Goal: Task Accomplishment & Management: Complete application form

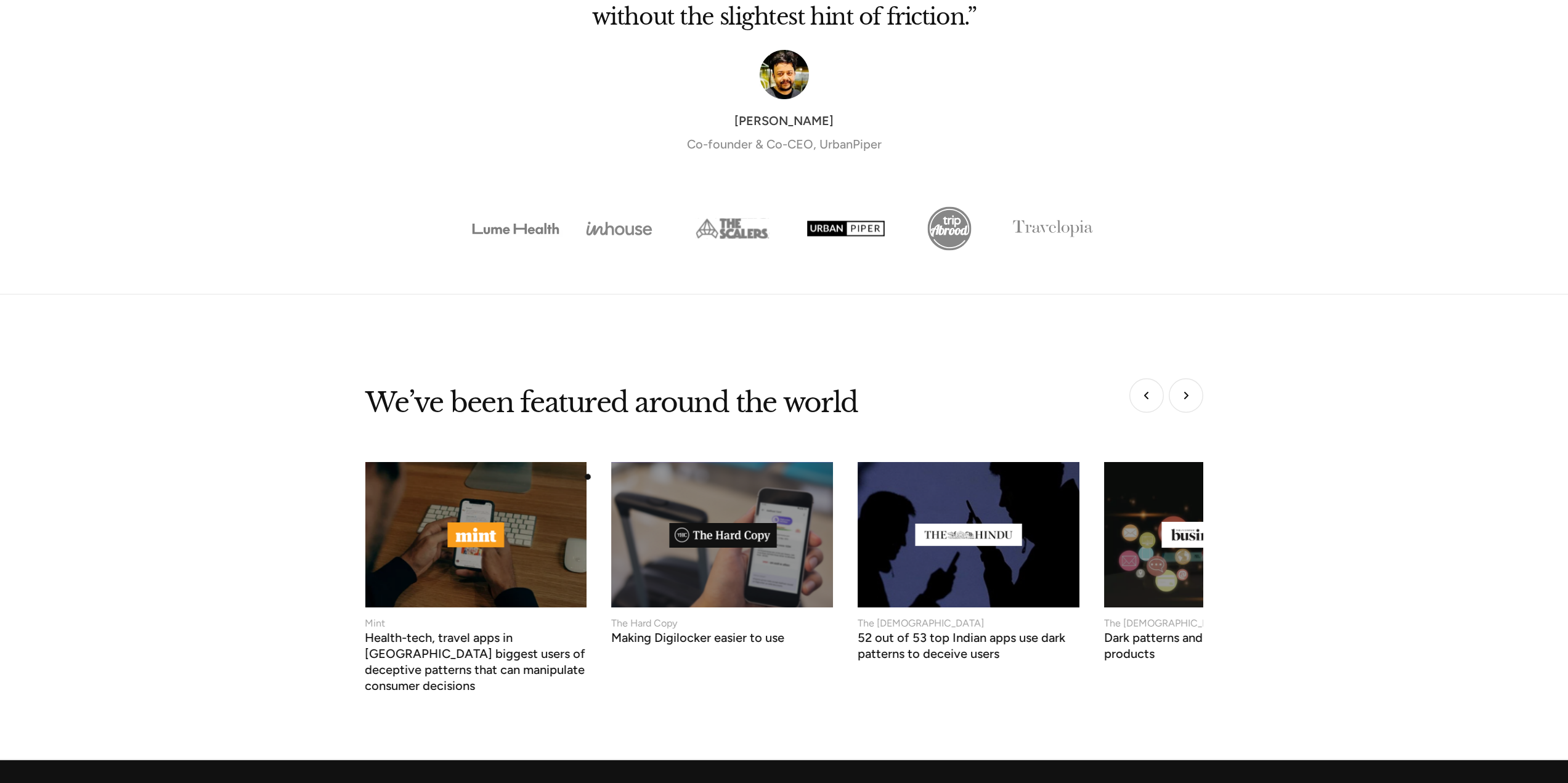
scroll to position [4504, 0]
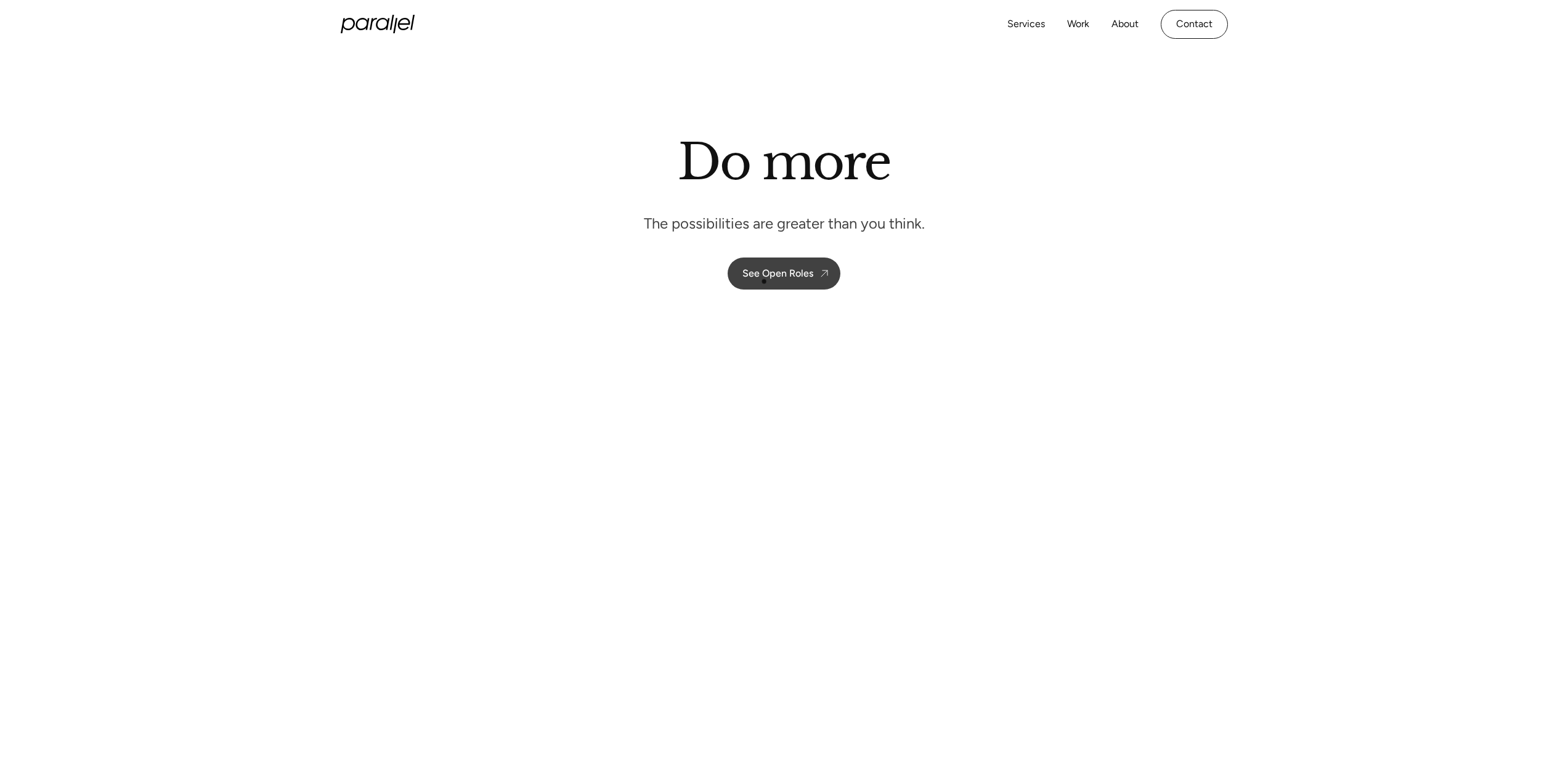
click at [740, 276] on link "See Open Roles" at bounding box center [784, 273] width 113 height 32
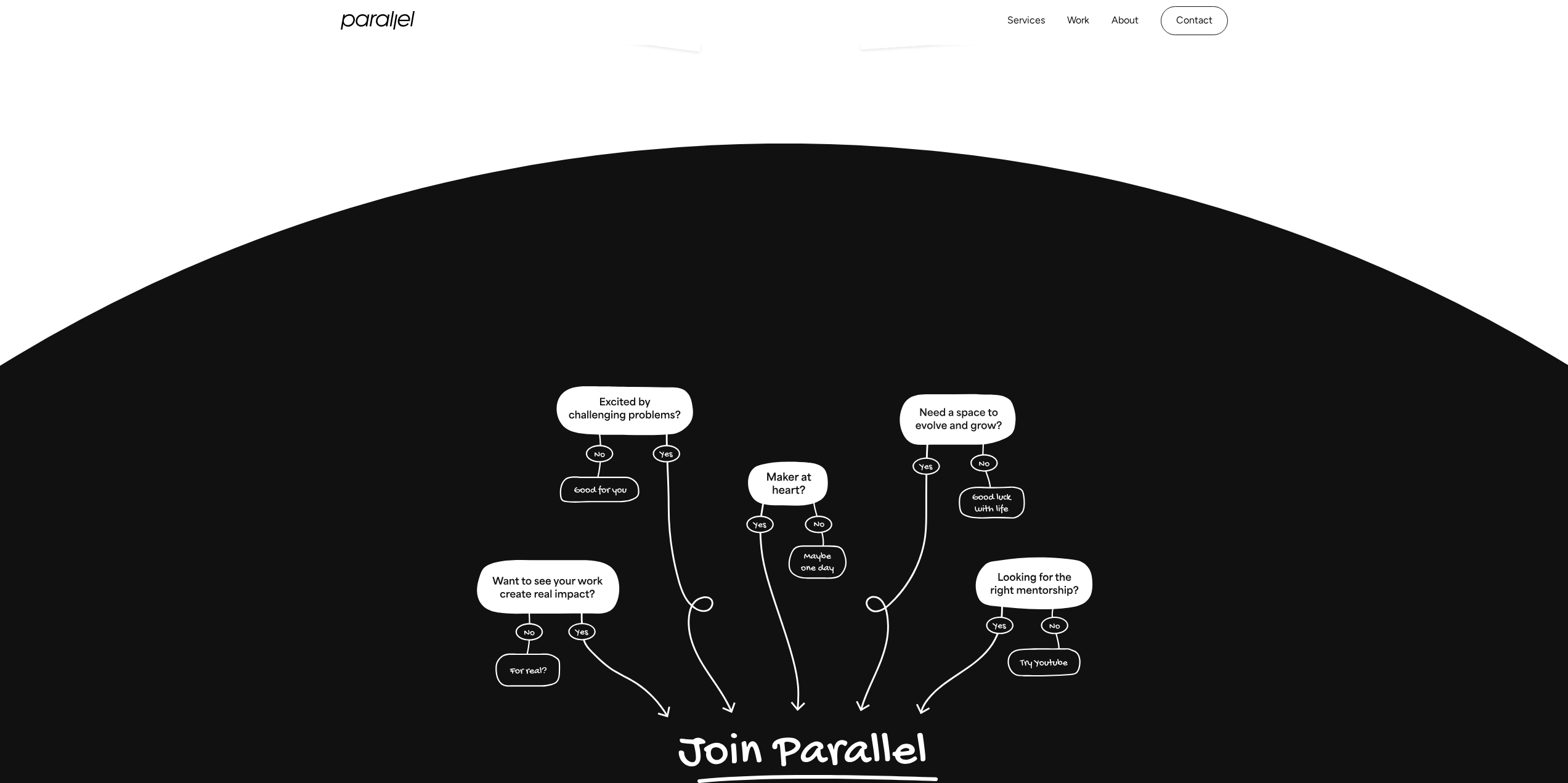
scroll to position [3009, 0]
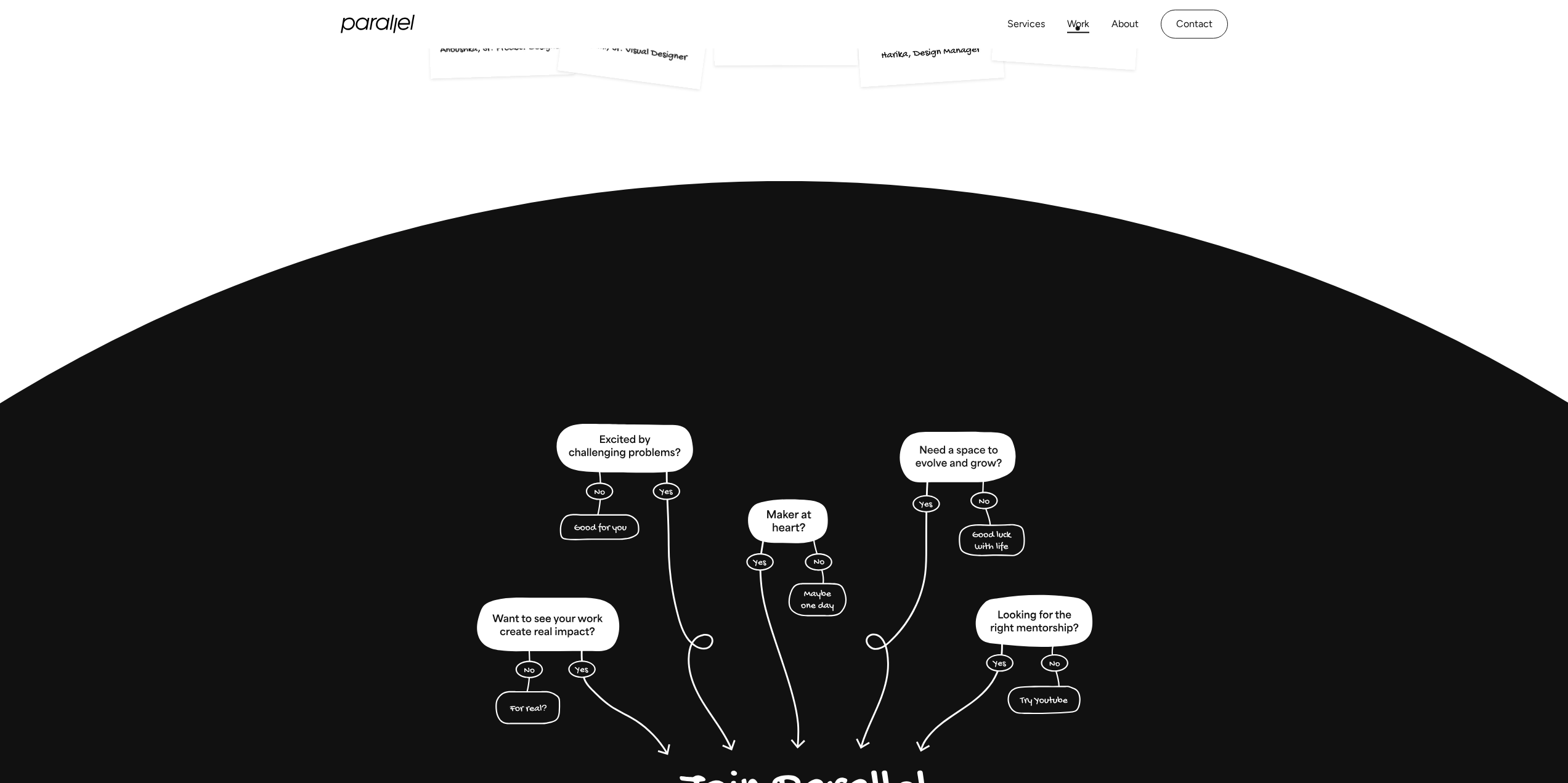
click at [1079, 28] on link "Work" at bounding box center [1078, 24] width 22 height 18
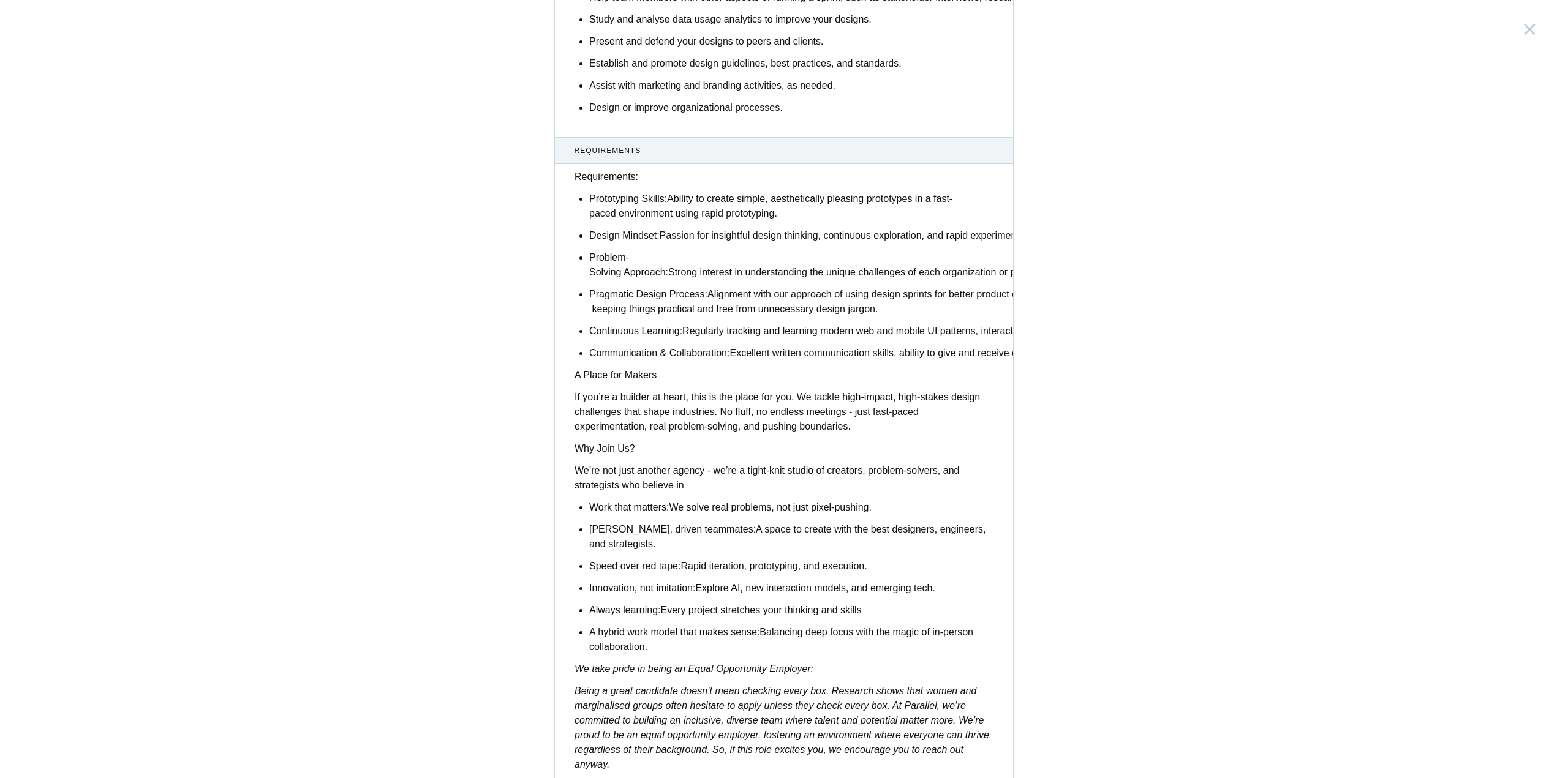
scroll to position [697, 0]
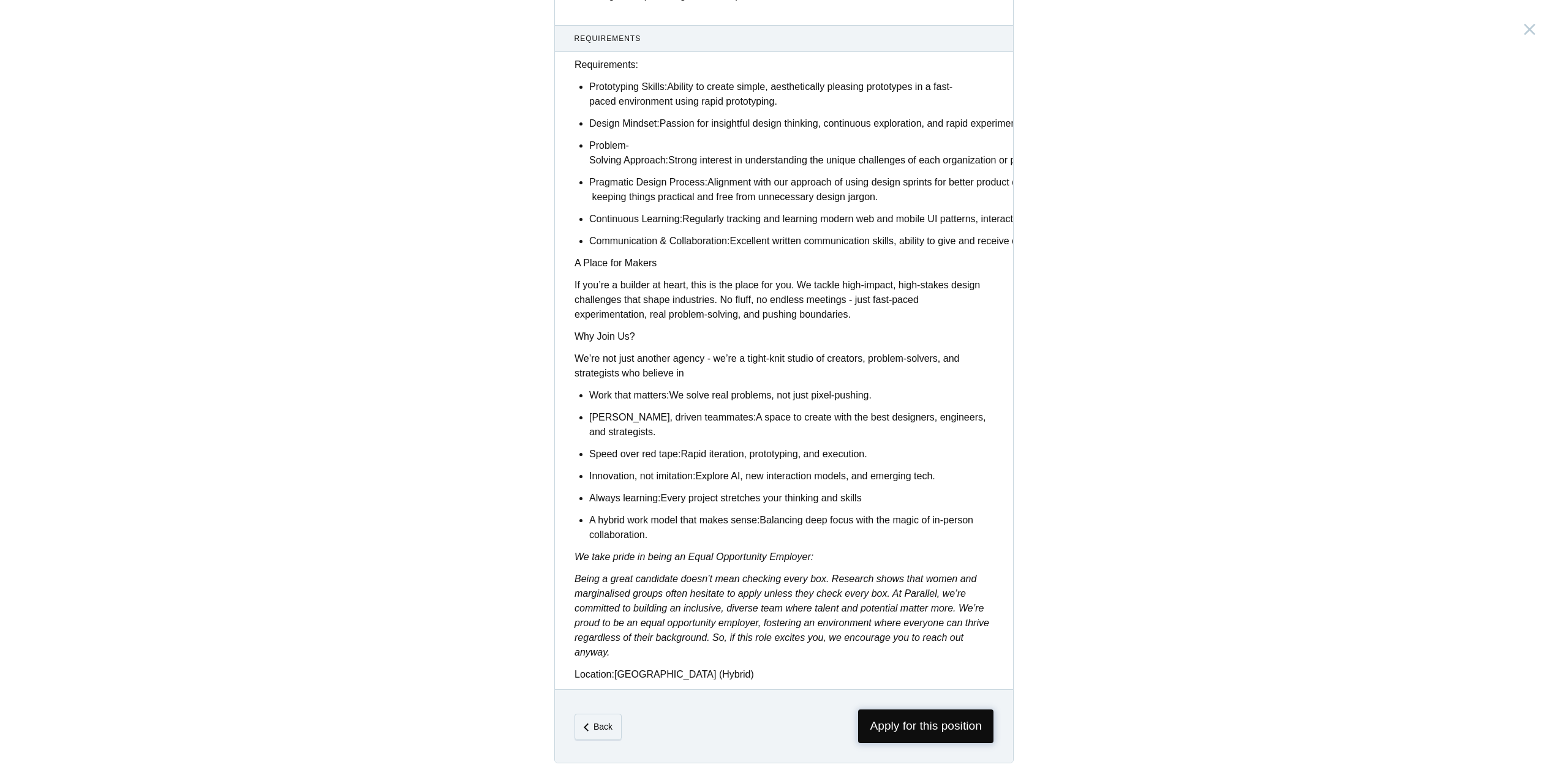
click at [934, 729] on span "Apply for this position" at bounding box center [926, 726] width 136 height 33
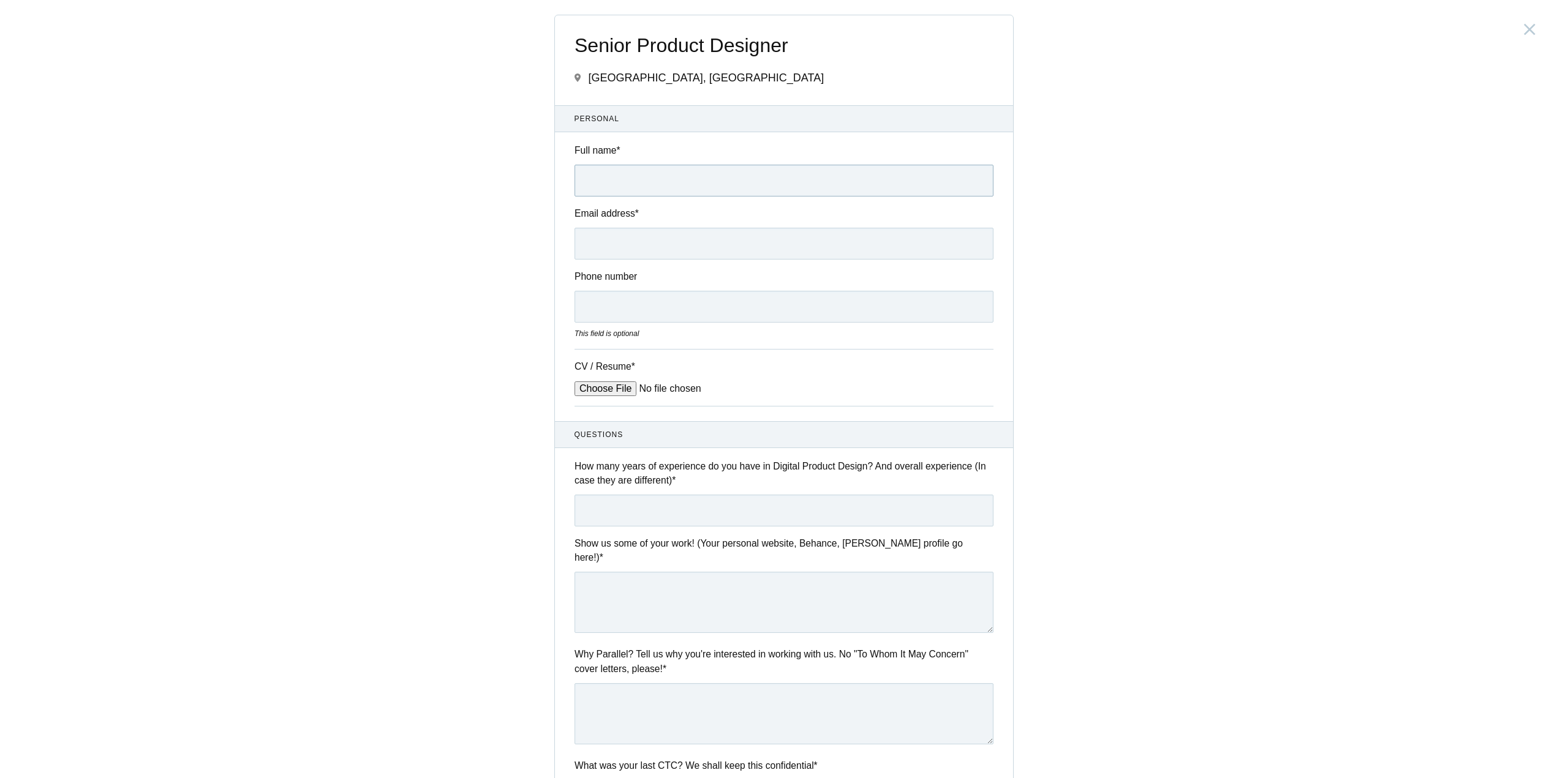
click at [684, 191] on input "Full name *" at bounding box center [784, 180] width 419 height 32
type input "[PERSON_NAME]"
type input "[PERSON_NAME][EMAIL_ADDRESS][DOMAIN_NAME]"
drag, startPoint x: 584, startPoint y: 310, endPoint x: 607, endPoint y: 311, distance: 23.0
click at [584, 310] on input "09946959526" at bounding box center [784, 306] width 419 height 32
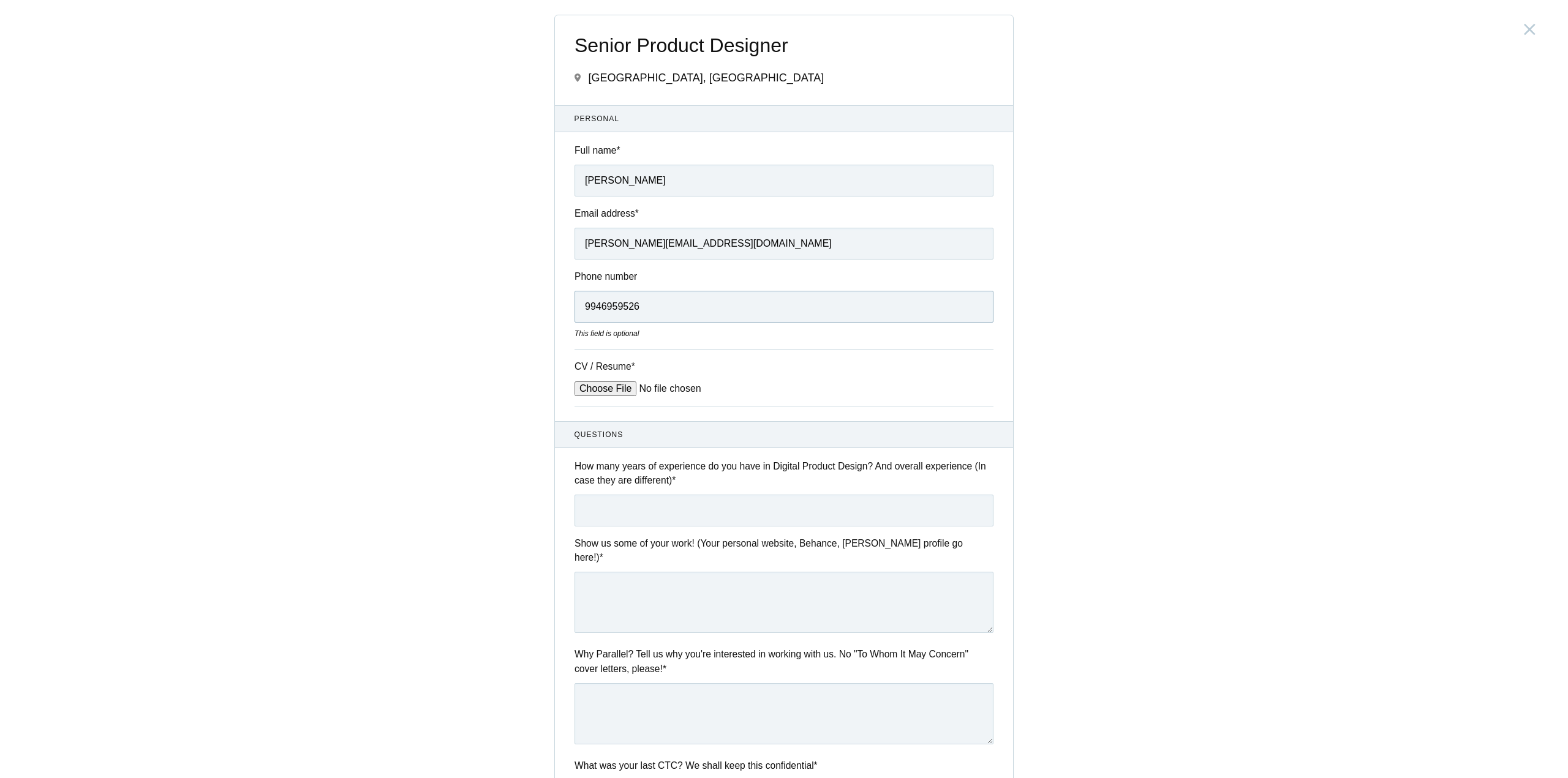
type input "9946959526"
click at [1129, 352] on div "Senior Product Designer India, Bengaluru Submitting form failed, try again. Ret…" at bounding box center [784, 389] width 1568 height 778
click at [590, 395] on input "CV / Resume *" at bounding box center [667, 389] width 185 height 15
type input "C:\fakepath\Resume.pdf"
click at [611, 396] on input "CV / Resume *" at bounding box center [667, 389] width 185 height 15
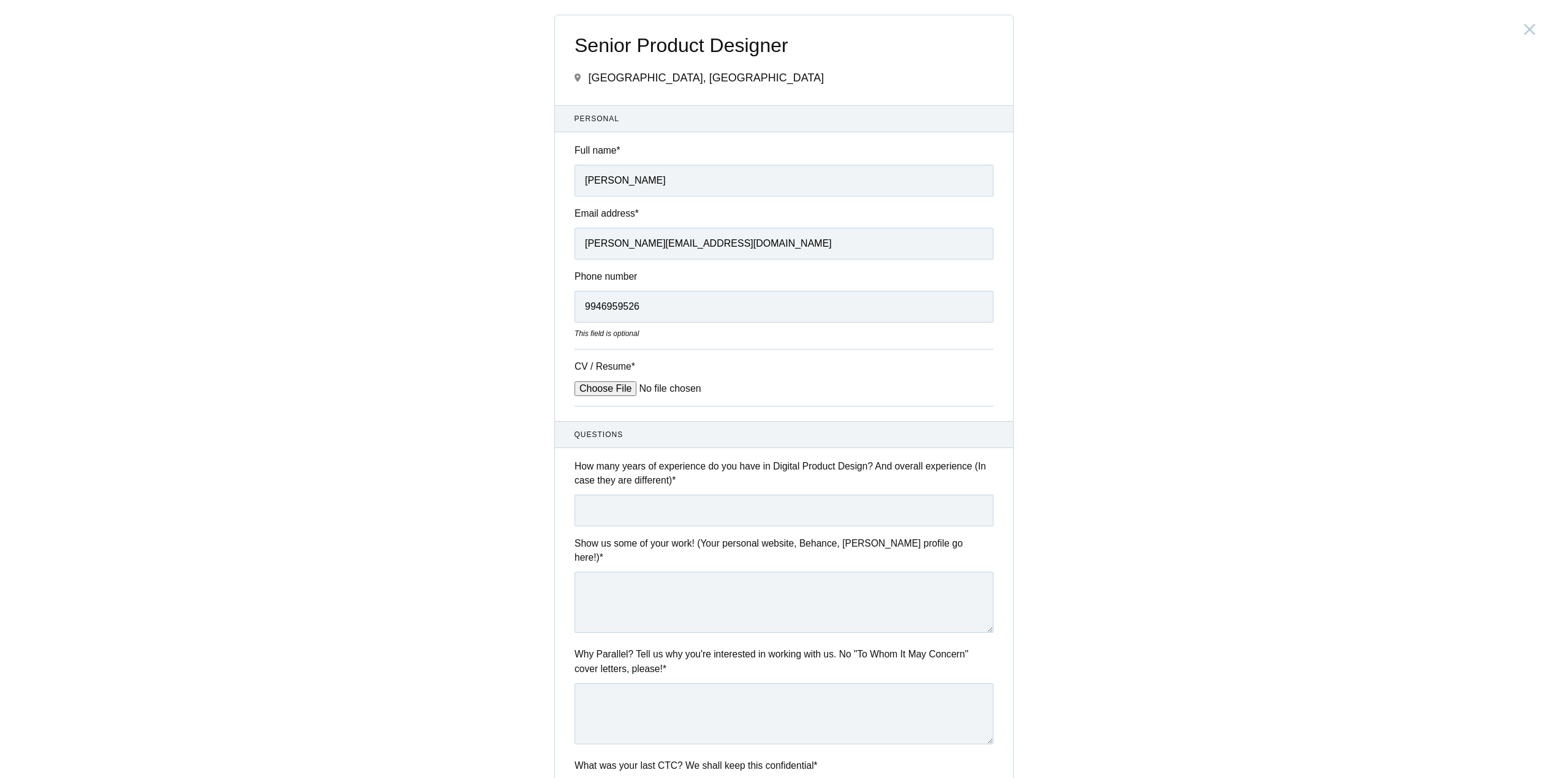
click at [591, 381] on div "CV / Resume *" at bounding box center [784, 377] width 419 height 57
click at [588, 390] on input "CV / Resume *" at bounding box center [667, 389] width 185 height 15
type input "C:\fakepath\Abraham Zachariah Resume 2025.pdf"
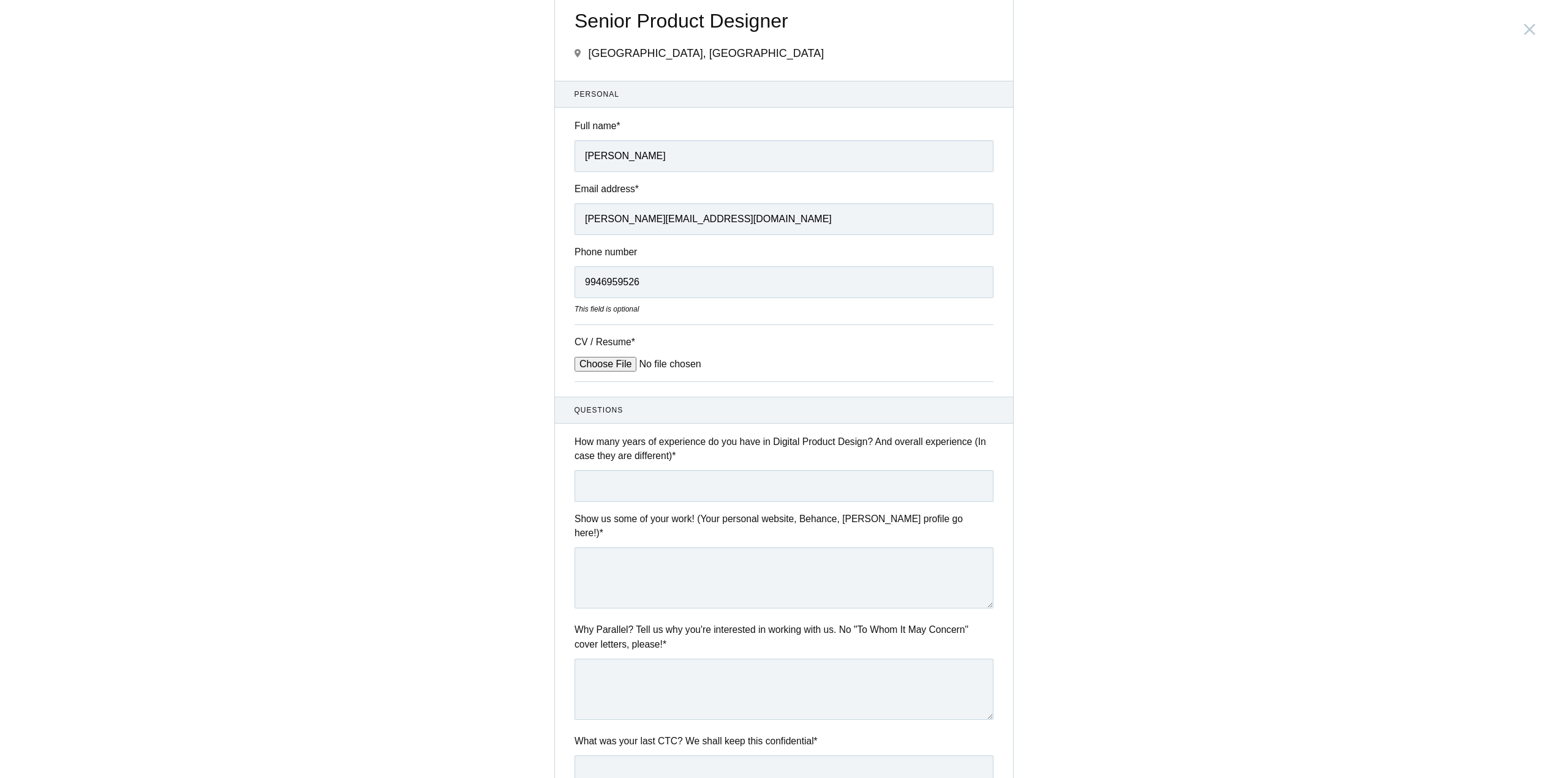
scroll to position [123, 0]
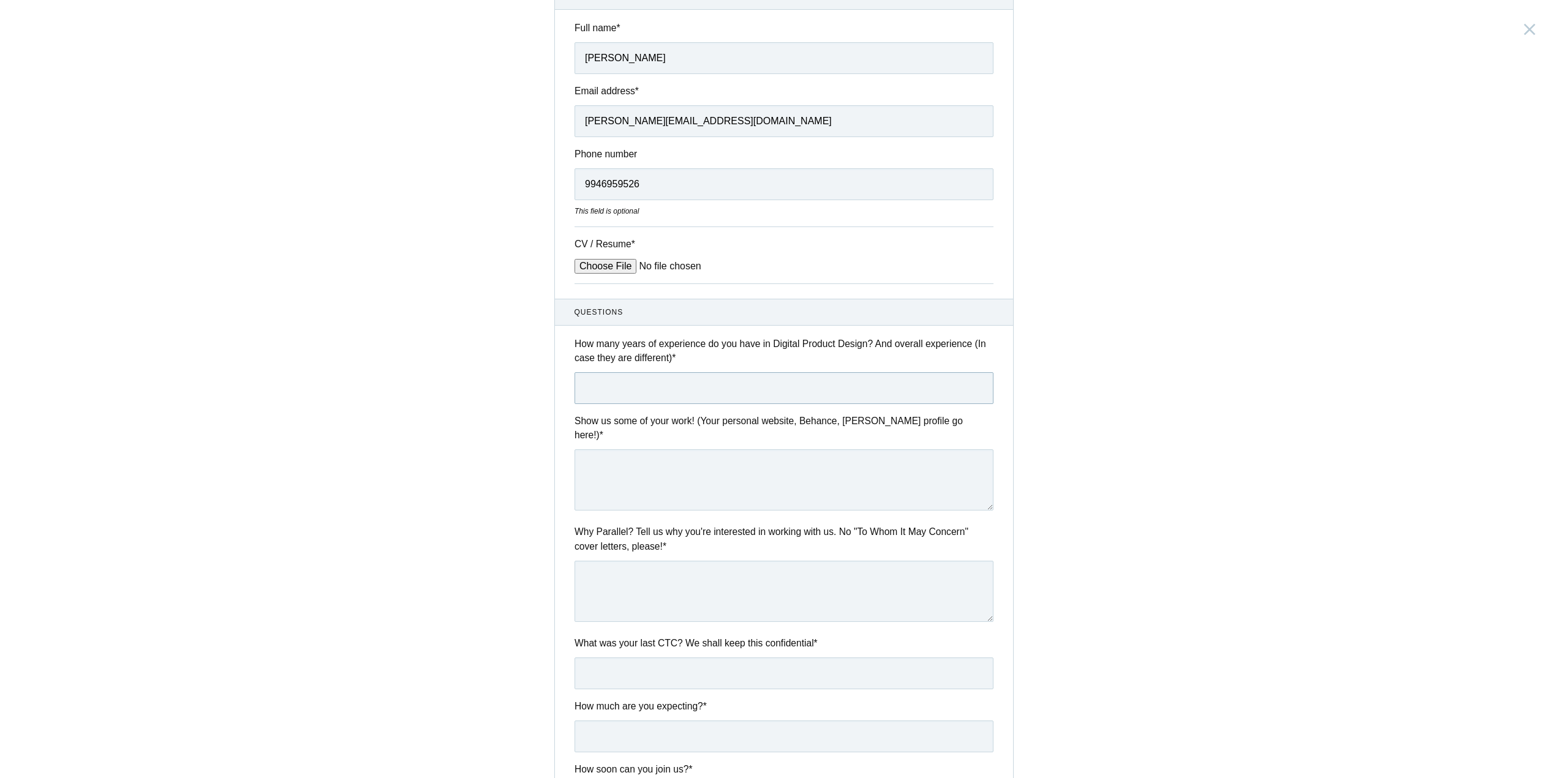
click at [686, 390] on input "text" at bounding box center [784, 388] width 419 height 32
type input "6"
click at [692, 465] on textarea at bounding box center [784, 479] width 419 height 61
paste textarea "https://abrzdesign.webflow.io/"
type textarea "https://abrzdesign.webflow.io/"
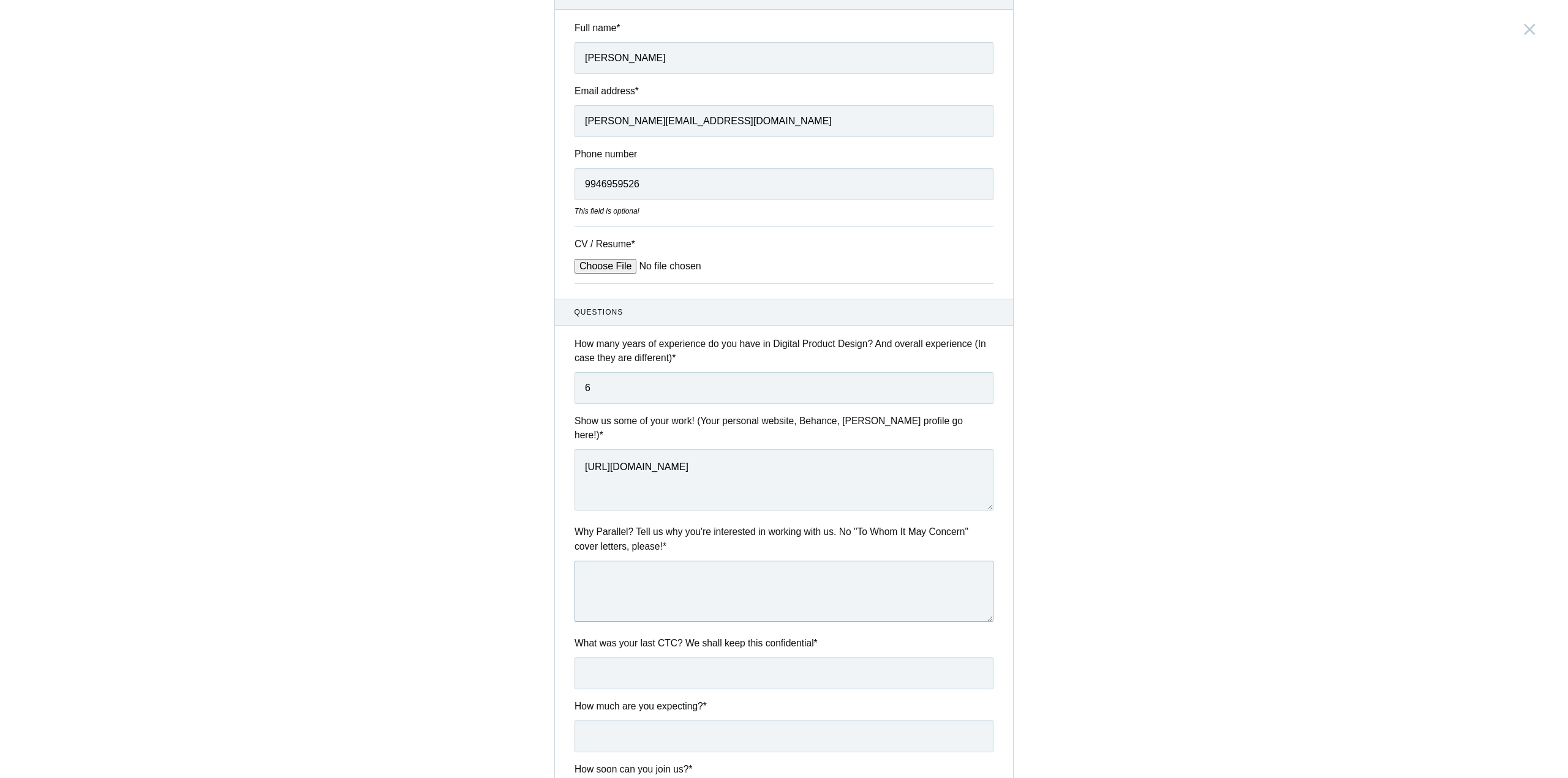
click at [694, 581] on textarea at bounding box center [784, 591] width 419 height 61
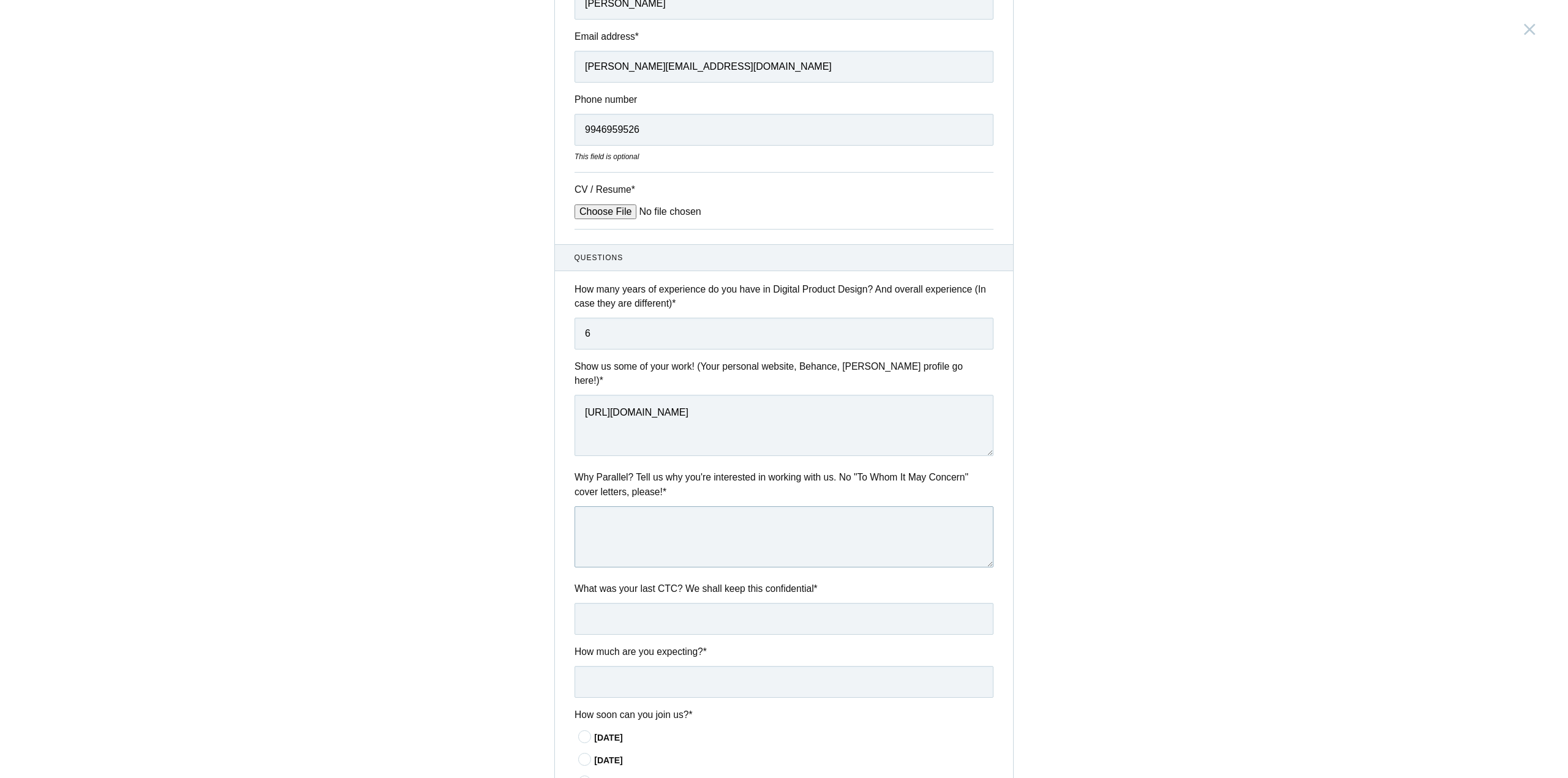
scroll to position [184, 0]
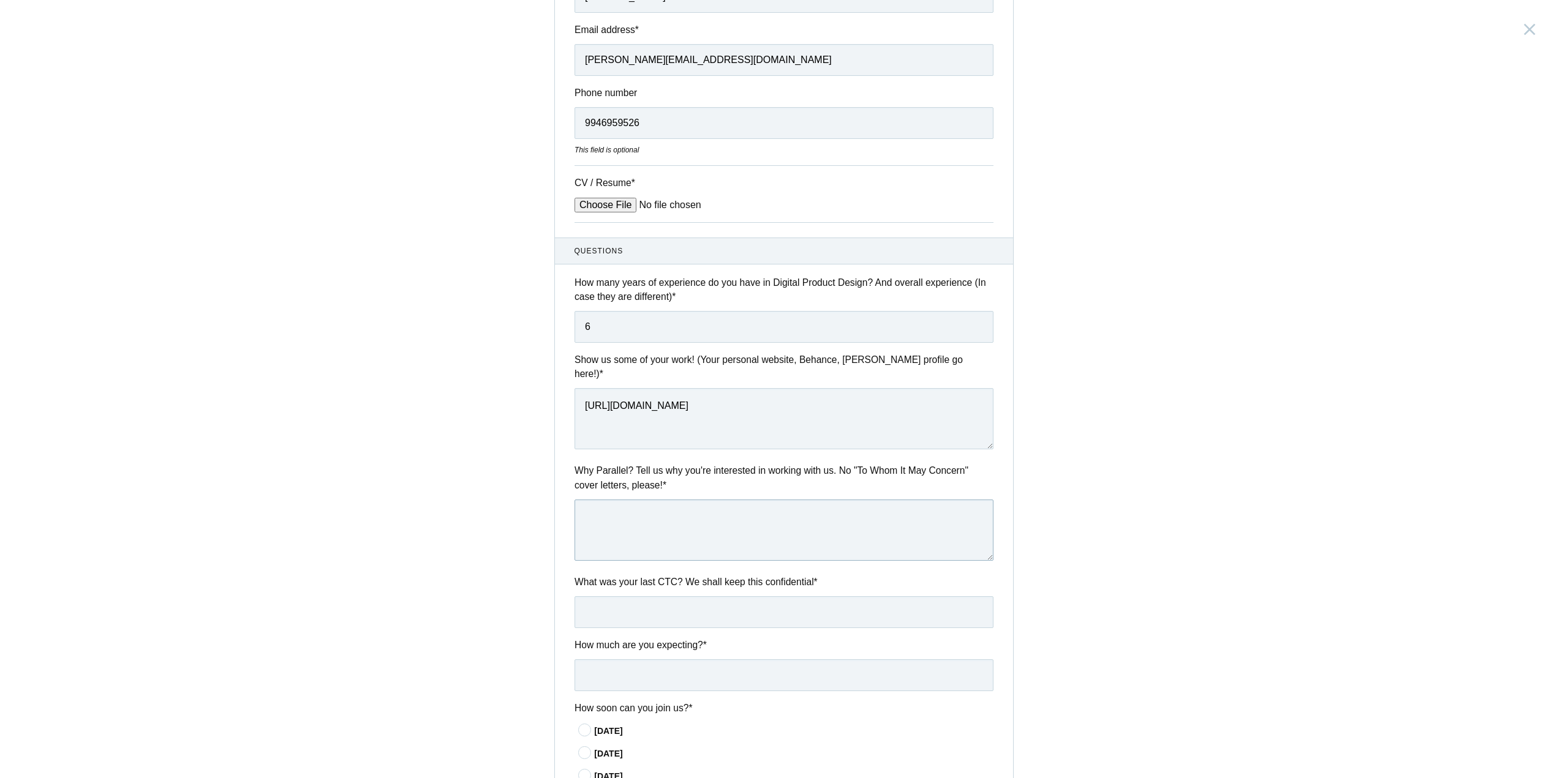
type textarea "I"
drag, startPoint x: 814, startPoint y: 508, endPoint x: 530, endPoint y: 501, distance: 284.1
click at [530, 501] on div "Senior Product Designer India, Bengaluru Submitting form failed, try again. Ret…" at bounding box center [784, 389] width 1568 height 778
click at [926, 523] on textarea "Hey, I'm specifically looking to work with design focused agencies. I want to b…" at bounding box center [784, 529] width 419 height 61
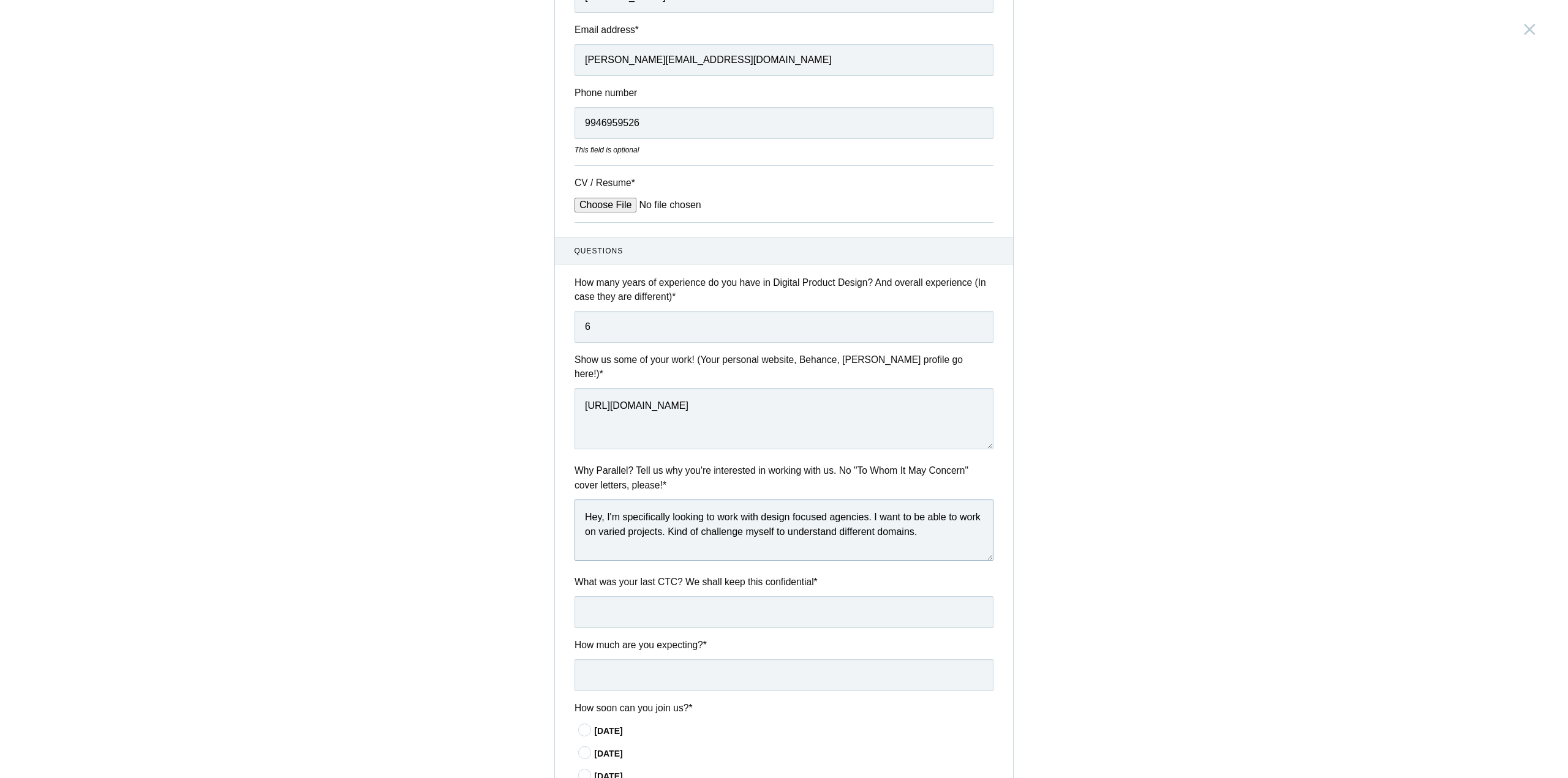
drag, startPoint x: 914, startPoint y: 529, endPoint x: 664, endPoint y: 528, distance: 250.0
click at [664, 528] on textarea "Hey, I'm specifically looking to work with design focused agencies. I want to b…" at bounding box center [784, 529] width 419 height 61
type textarea "Hey, I'm specifically looking to work with design focused agencies. I want to b…"
click at [656, 596] on input "text" at bounding box center [784, 612] width 419 height 32
type input "1755000"
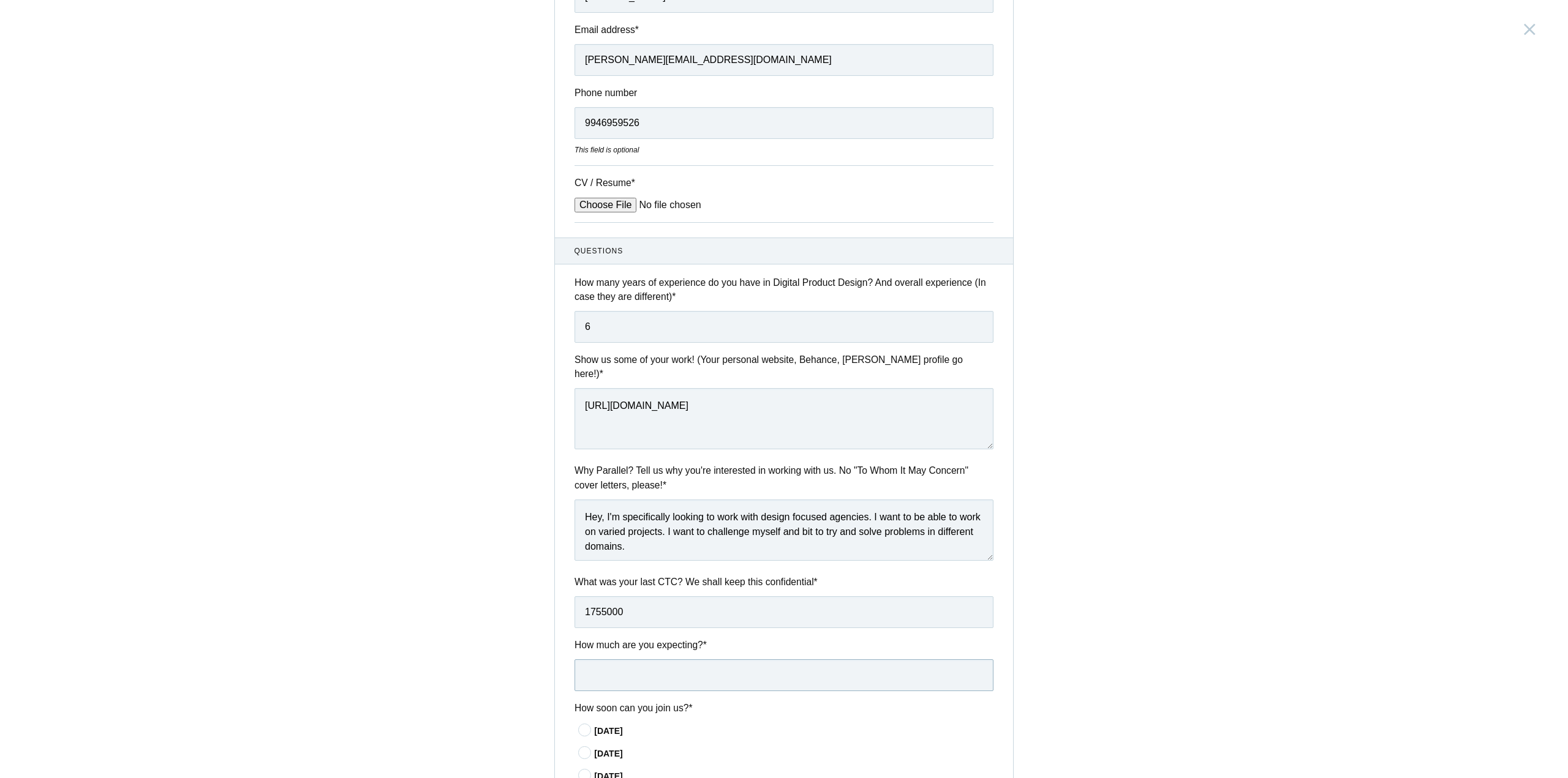
click at [627, 672] on input "text" at bounding box center [784, 675] width 419 height 32
type input "200000"
click at [590, 605] on input "1755000" at bounding box center [784, 612] width 419 height 32
click at [604, 600] on input "17,55000" at bounding box center [784, 612] width 419 height 32
type input "17,55,000"
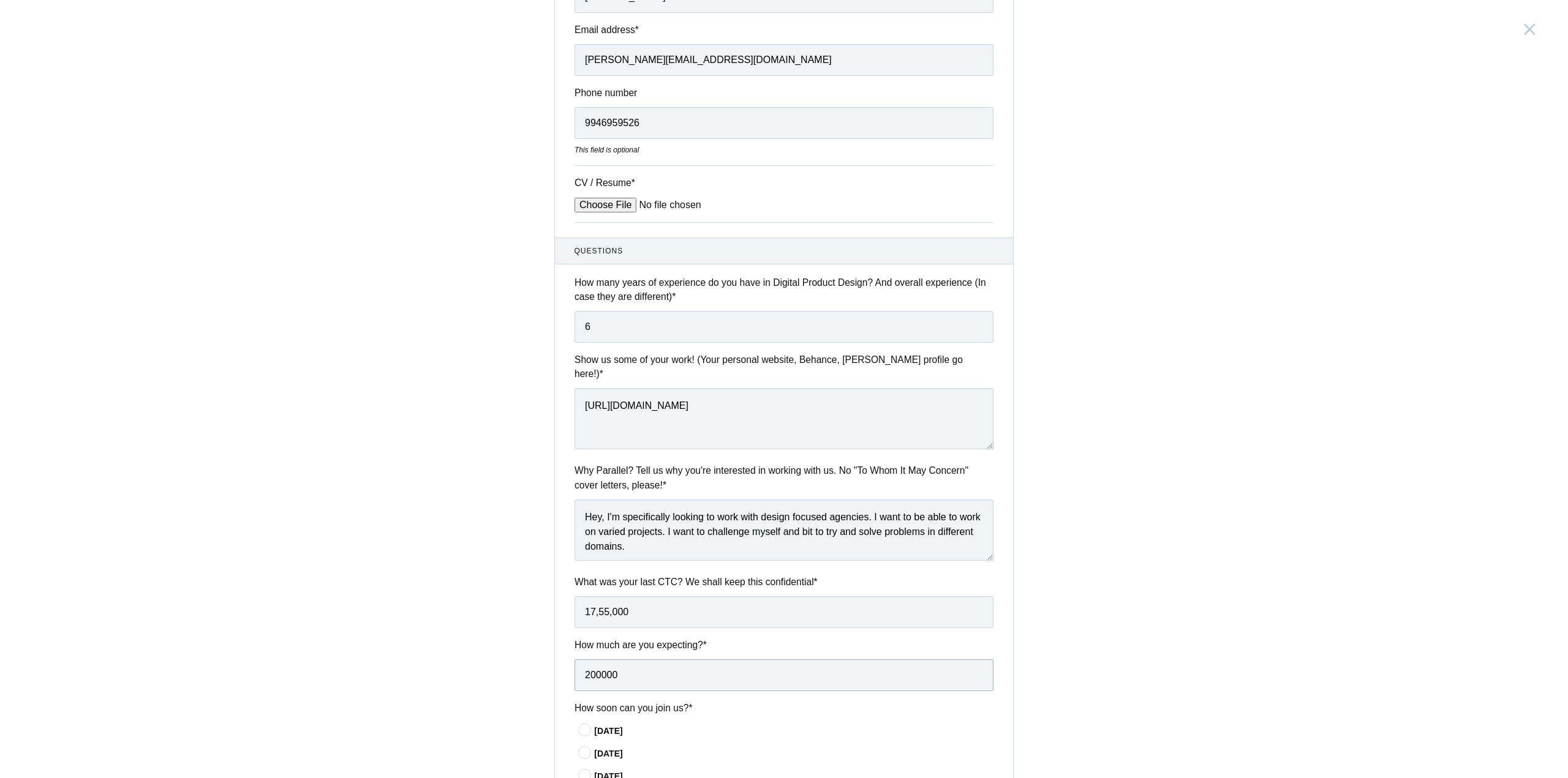
click at [591, 667] on input "200000" at bounding box center [784, 675] width 419 height 32
click at [602, 666] on input "20,0000" at bounding box center [784, 675] width 419 height 32
click at [625, 666] on input "20,00,00" at bounding box center [784, 675] width 419 height 32
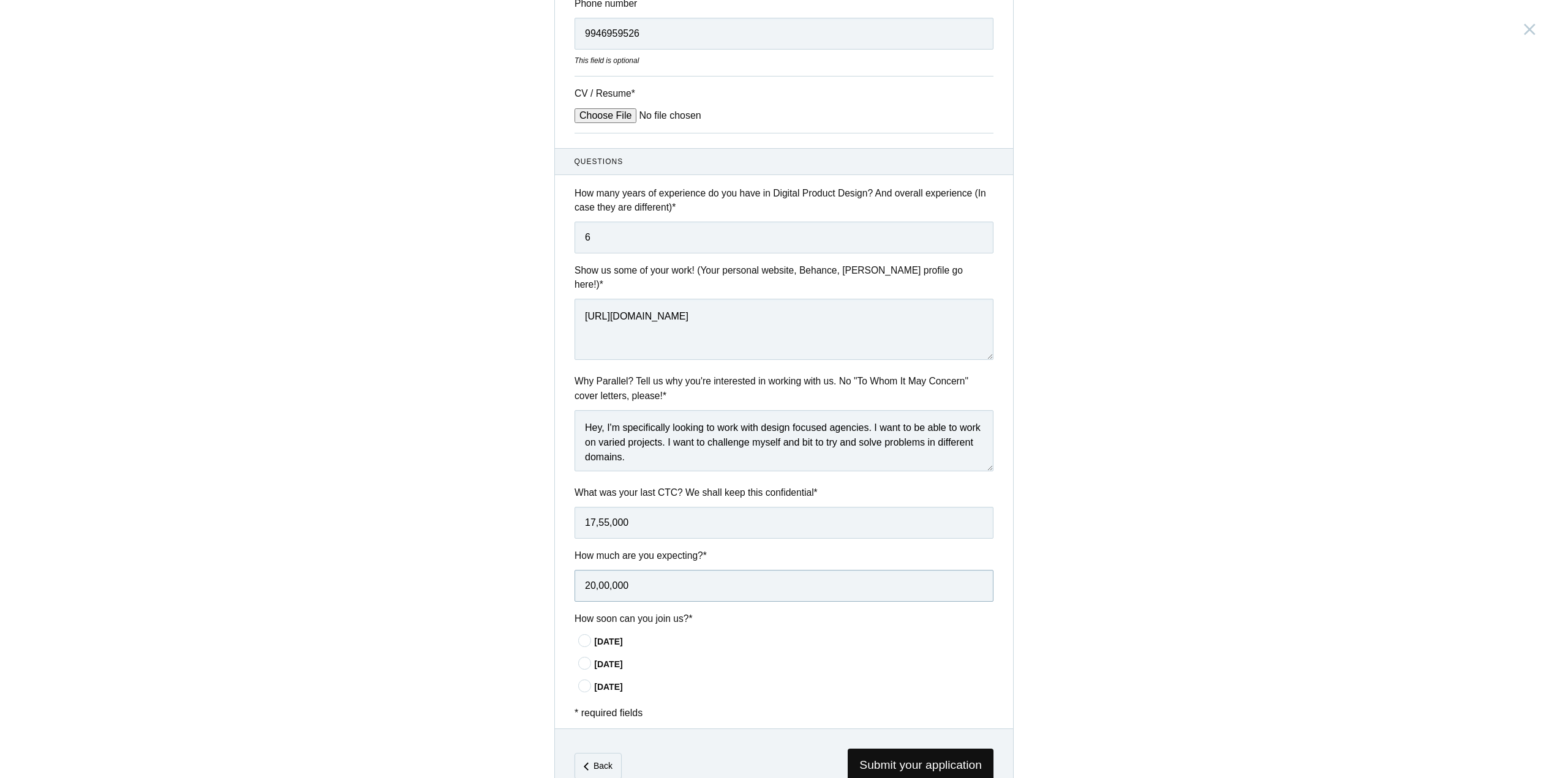
scroll to position [302, 0]
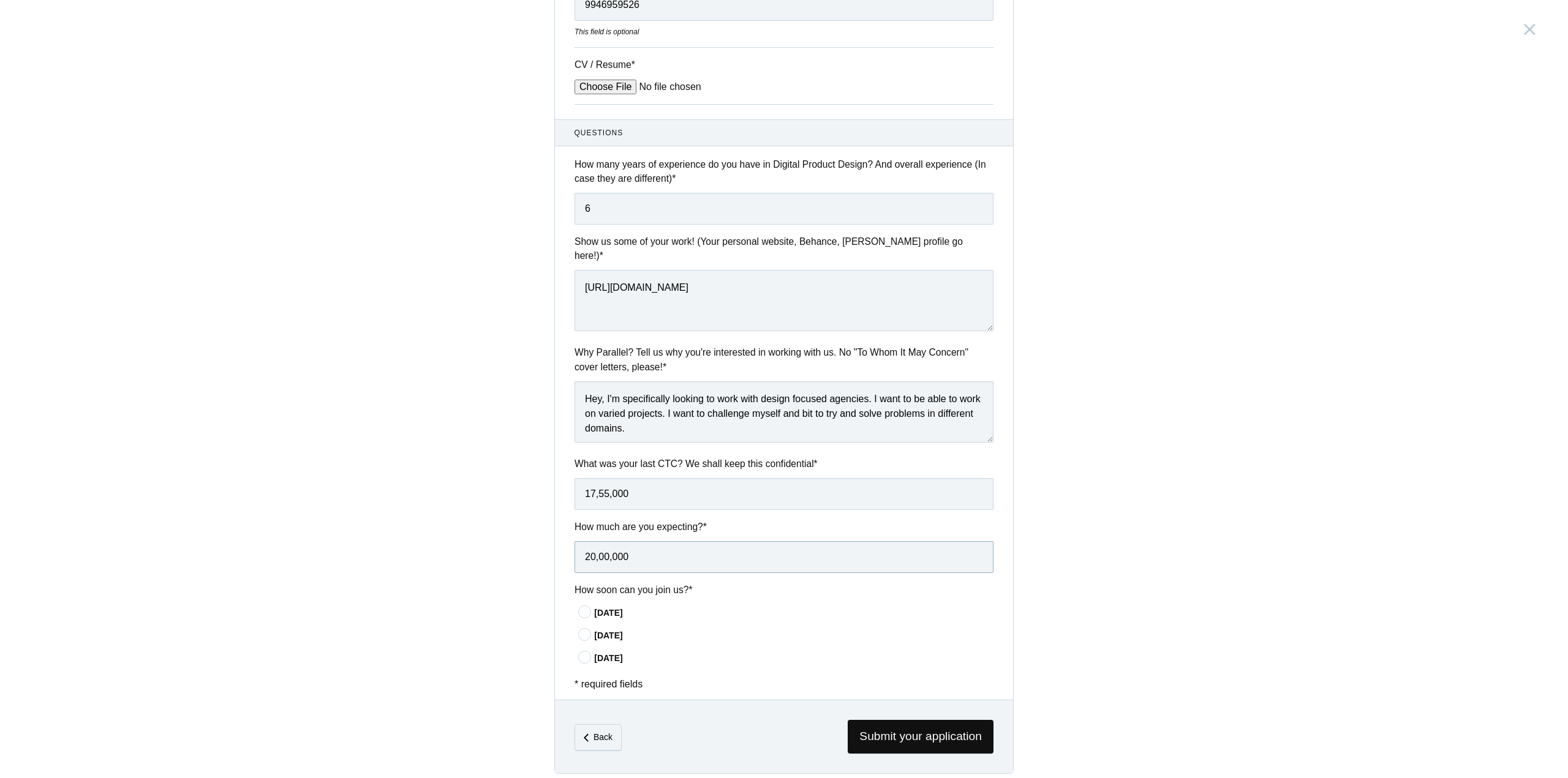
type input "20,00,000"
click at [584, 654] on icon at bounding box center [585, 657] width 22 height 8
click at [0, 0] on input"] "In 60 days" at bounding box center [0, 0] width 0 height 0
click at [889, 728] on span "Submit your application" at bounding box center [921, 736] width 146 height 33
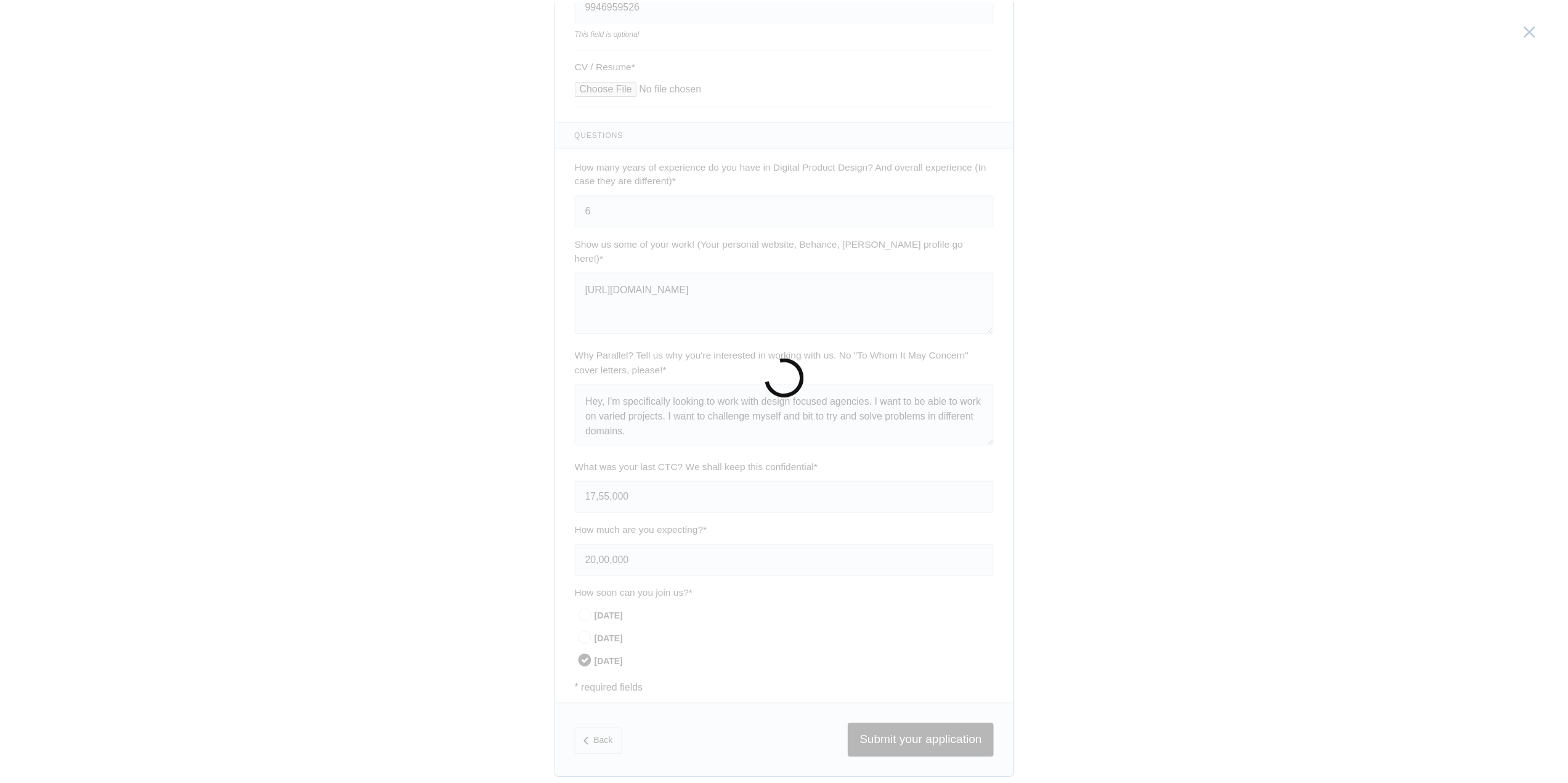
scroll to position [0, 0]
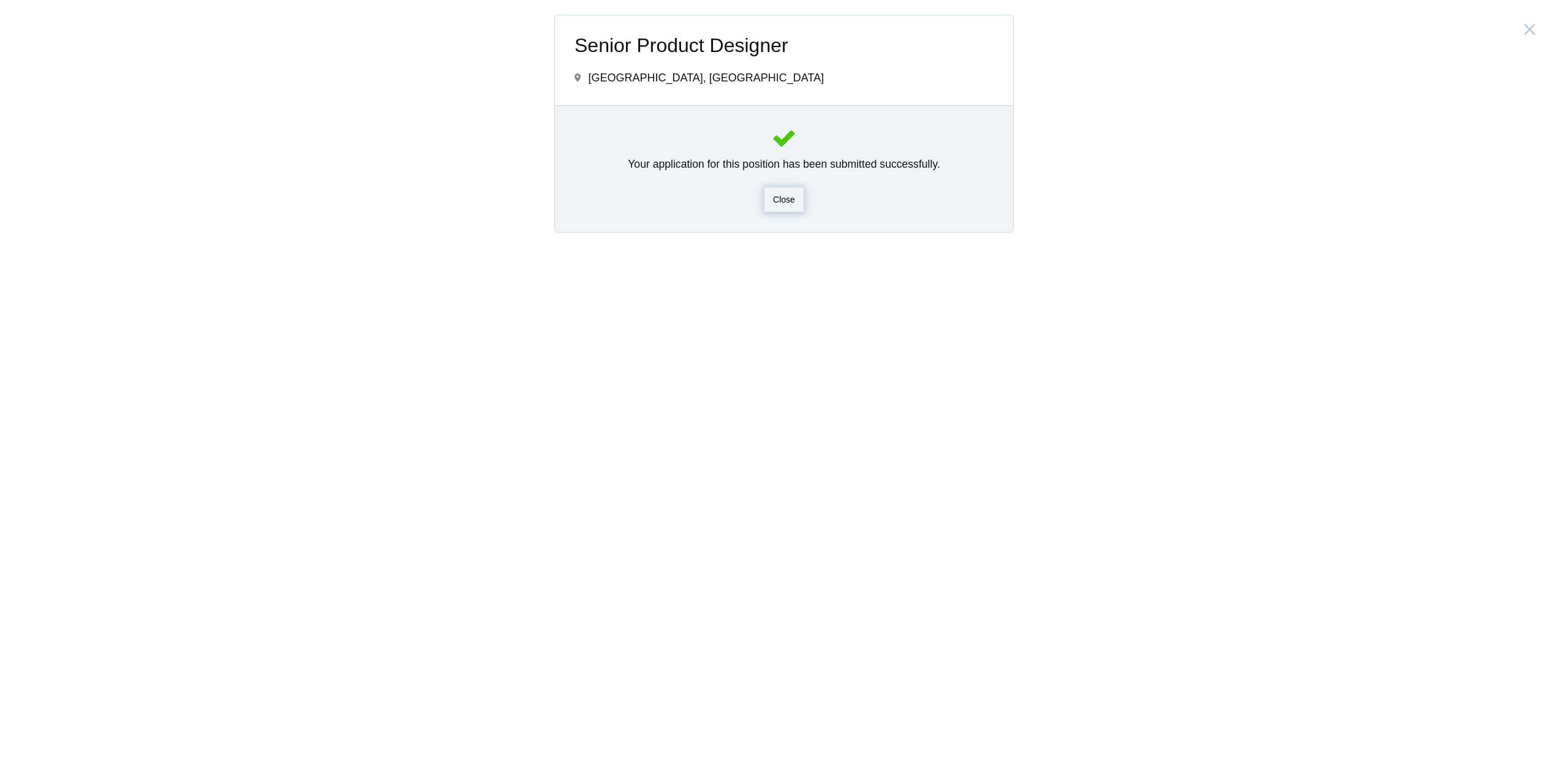
click at [784, 200] on span "Close" at bounding box center [784, 199] width 22 height 9
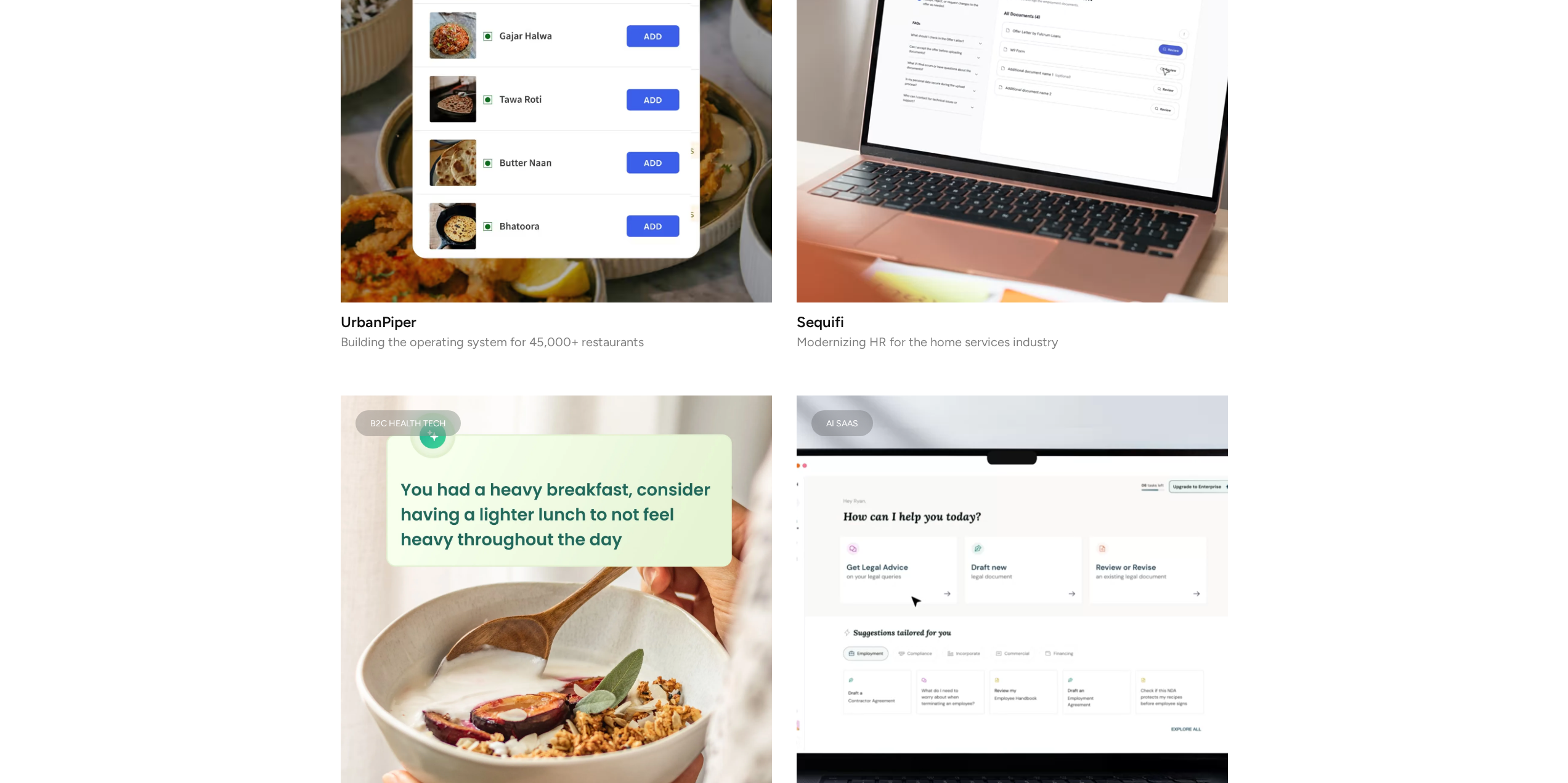
scroll to position [3388, 0]
